Goal: Information Seeking & Learning: Find specific fact

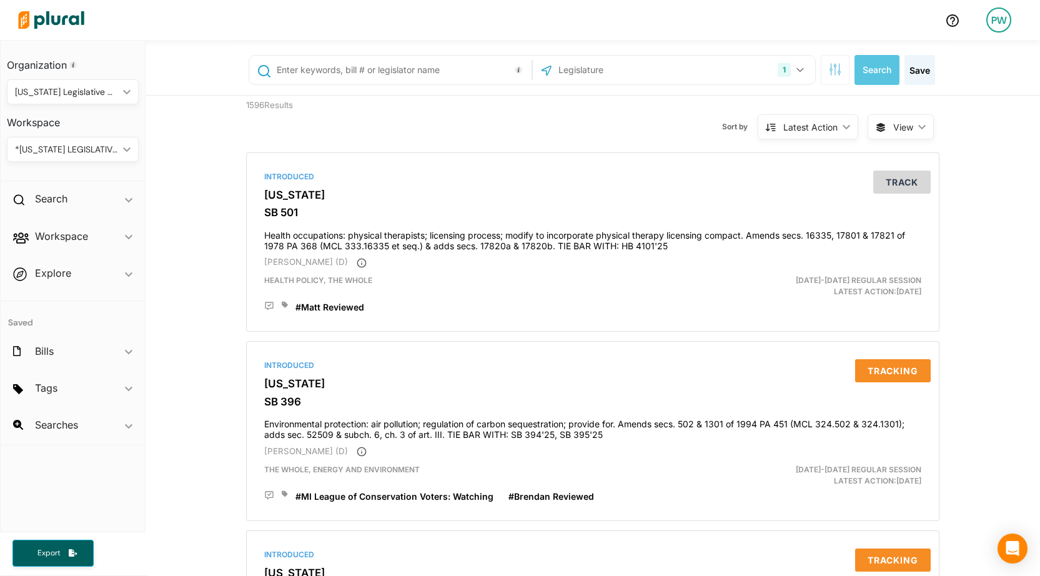
click at [393, 68] on input "text" at bounding box center [402, 70] width 253 height 24
type input "4024"
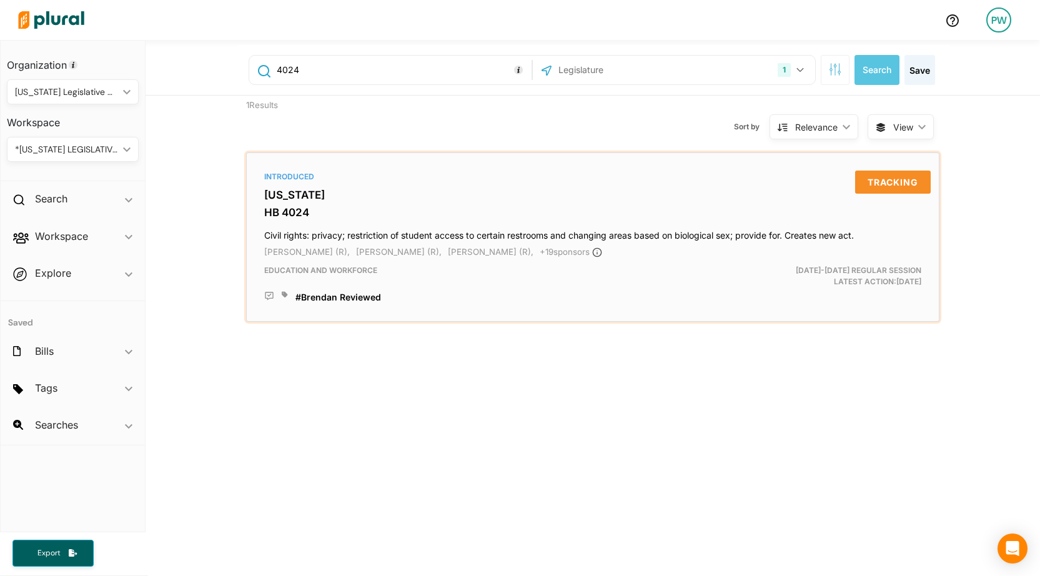
click at [299, 208] on h3 "HB 4024" at bounding box center [592, 212] width 657 height 12
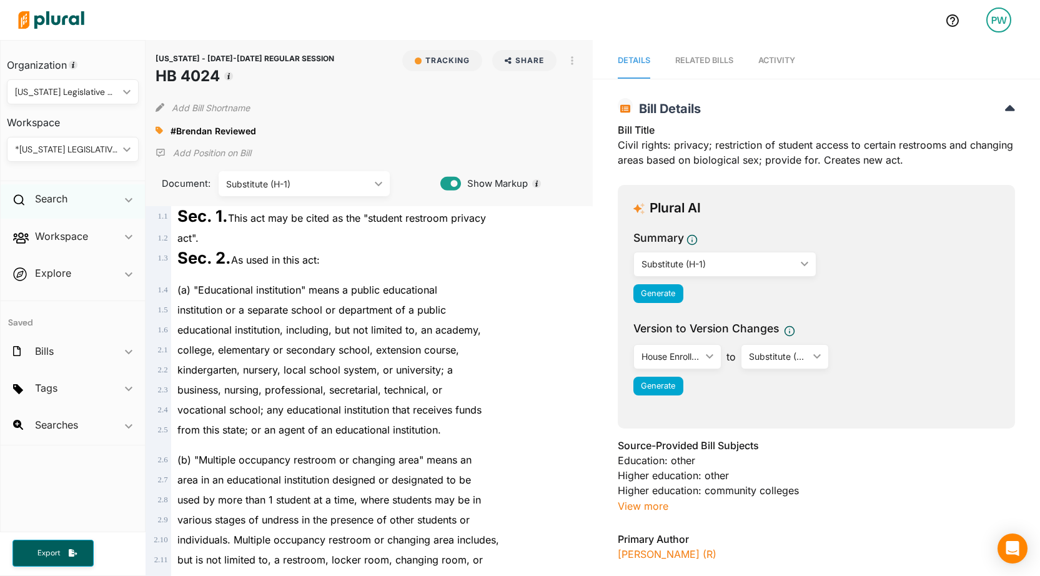
click at [81, 199] on div "Search ic_keyboard_arrow_down" at bounding box center [73, 201] width 144 height 34
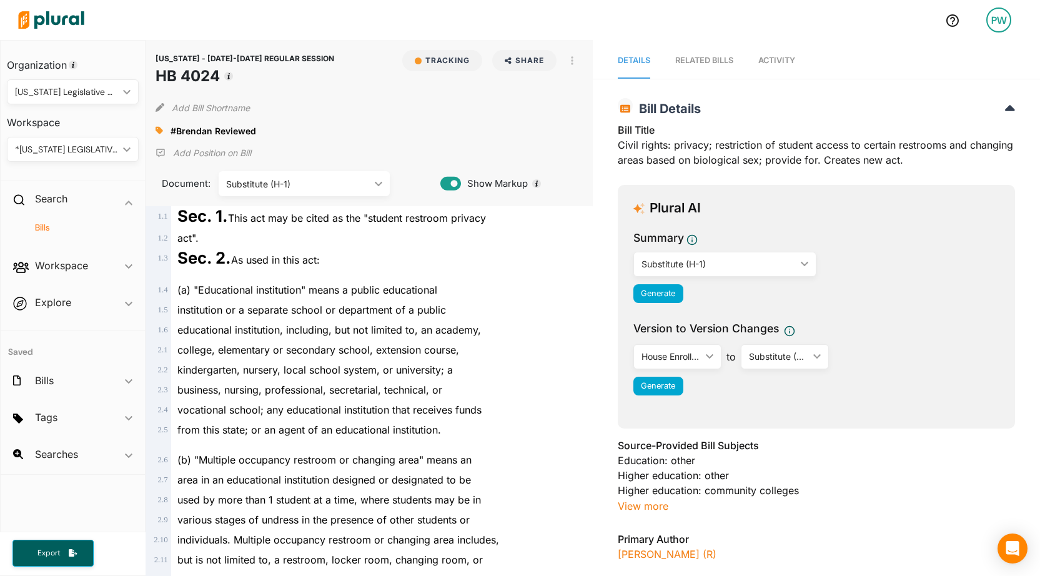
click at [48, 228] on h4 "Bills" at bounding box center [75, 228] width 113 height 12
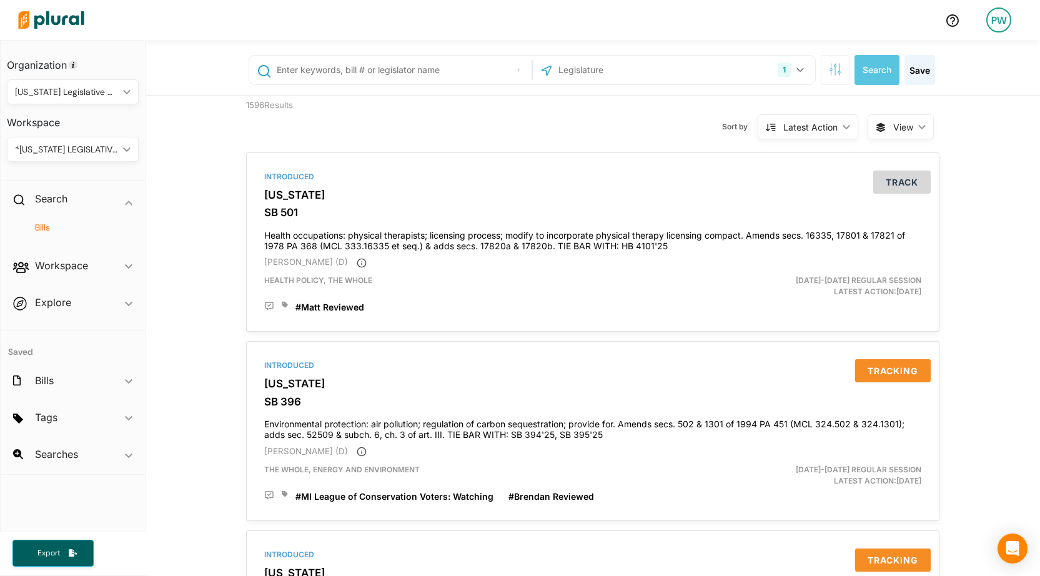
click at [394, 68] on input "text" at bounding box center [402, 70] width 253 height 24
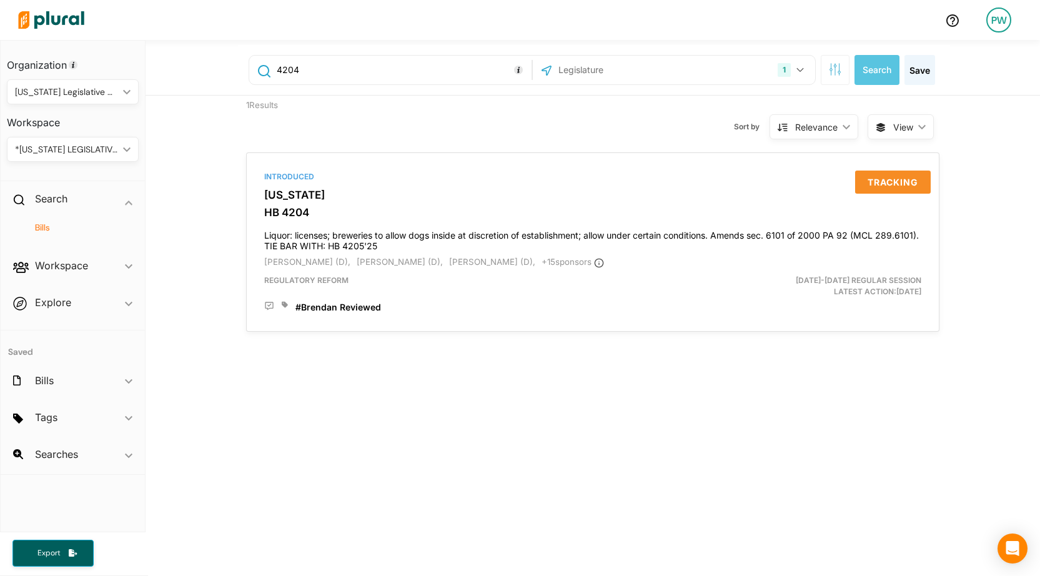
click at [374, 61] on input "4204" at bounding box center [402, 70] width 253 height 24
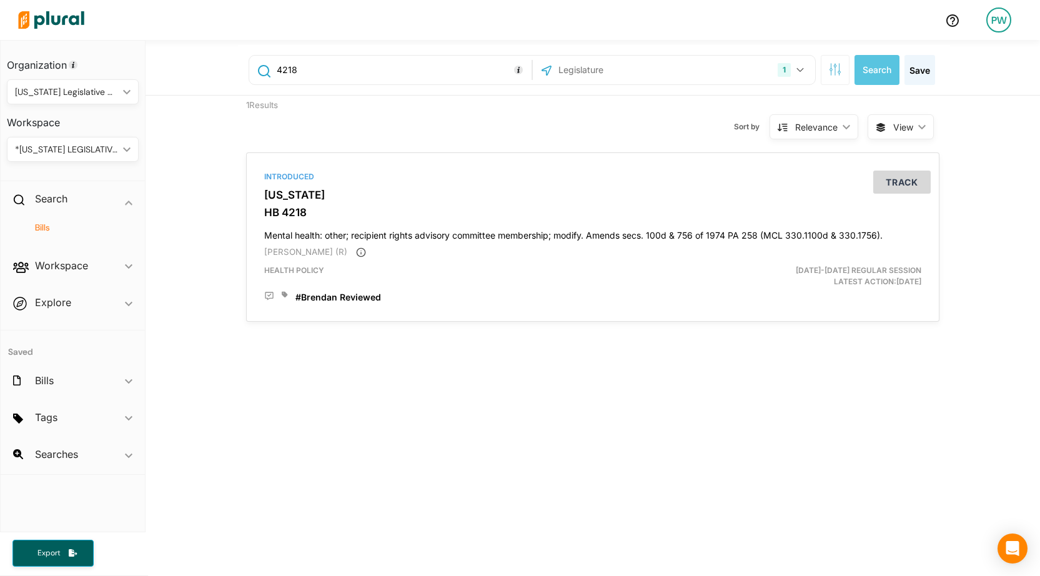
click at [343, 83] on div "4218" at bounding box center [390, 70] width 282 height 29
click at [351, 71] on input "4218" at bounding box center [402, 70] width 253 height 24
type input "4219"
